Goal: Obtain resource: Download file/media

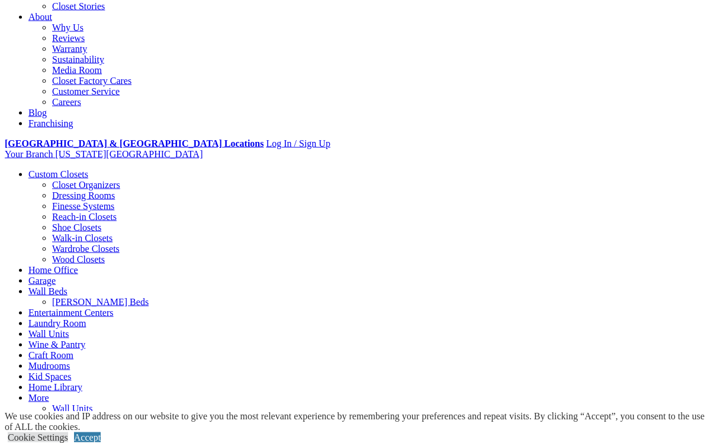
scroll to position [320, 0]
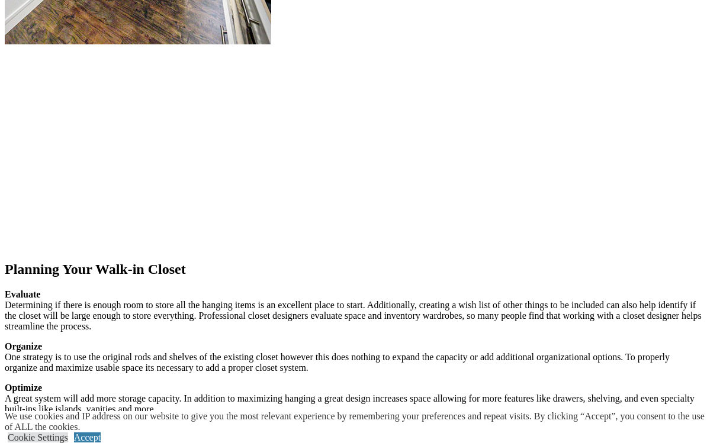
scroll to position [1609, 0]
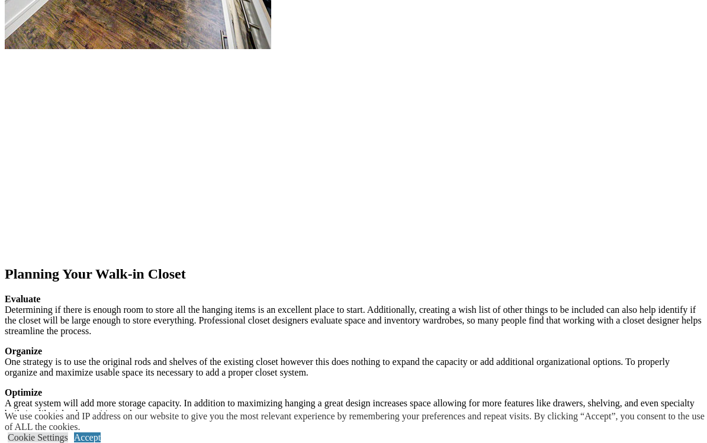
scroll to position [1592, 0]
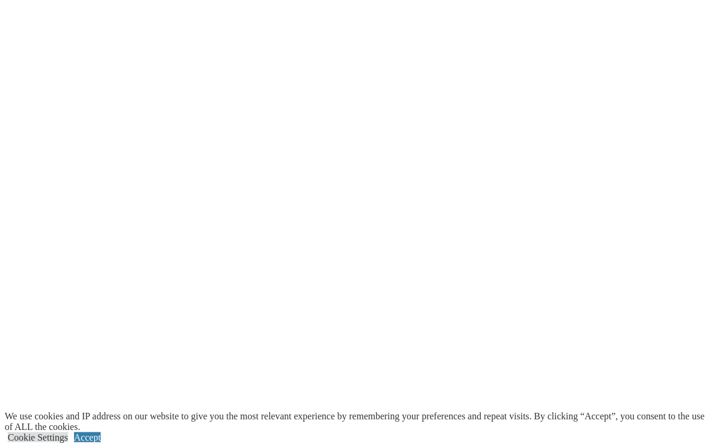
scroll to position [2271, 0]
